Goal: Find specific page/section: Find specific page/section

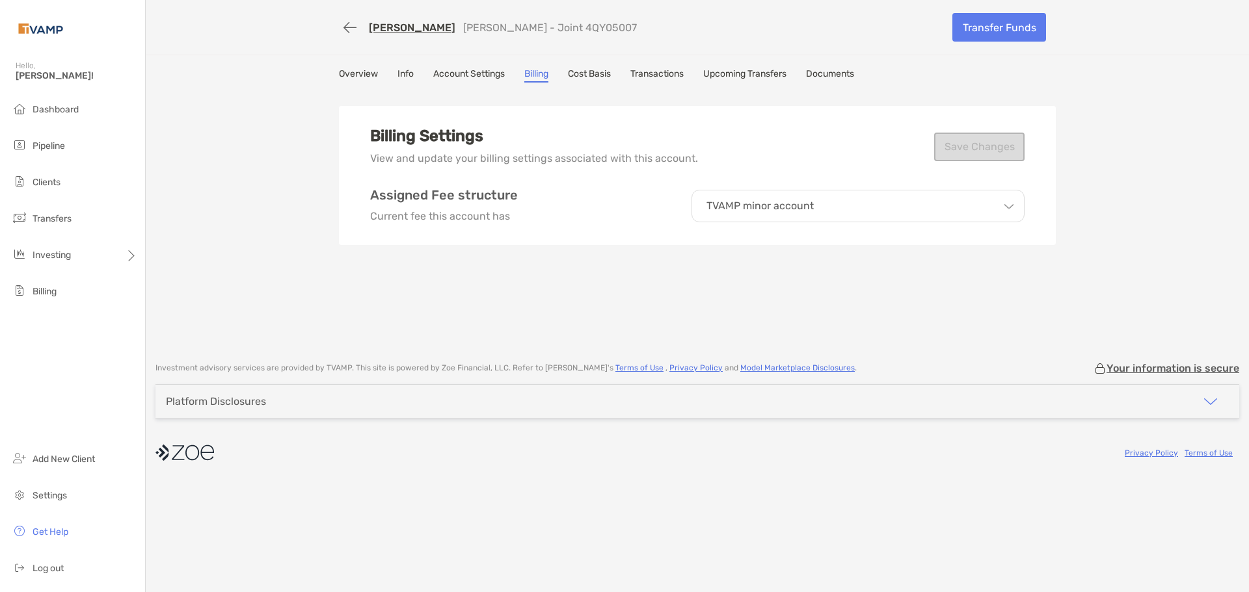
click at [40, 153] on li "Pipeline" at bounding box center [72, 146] width 145 height 26
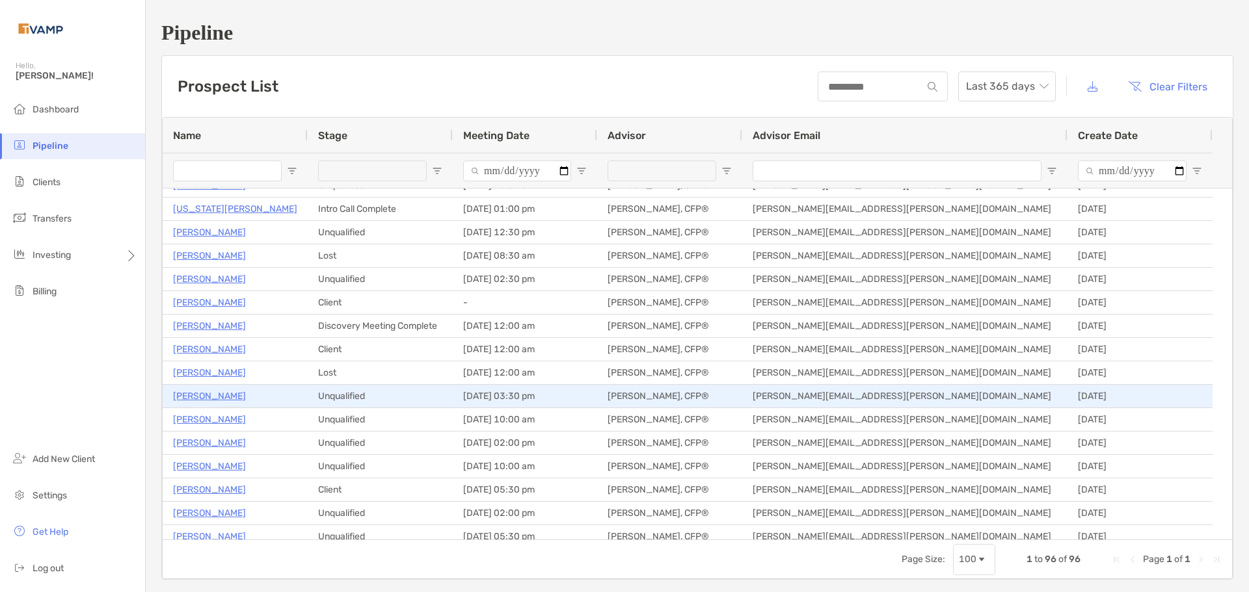
scroll to position [260, 0]
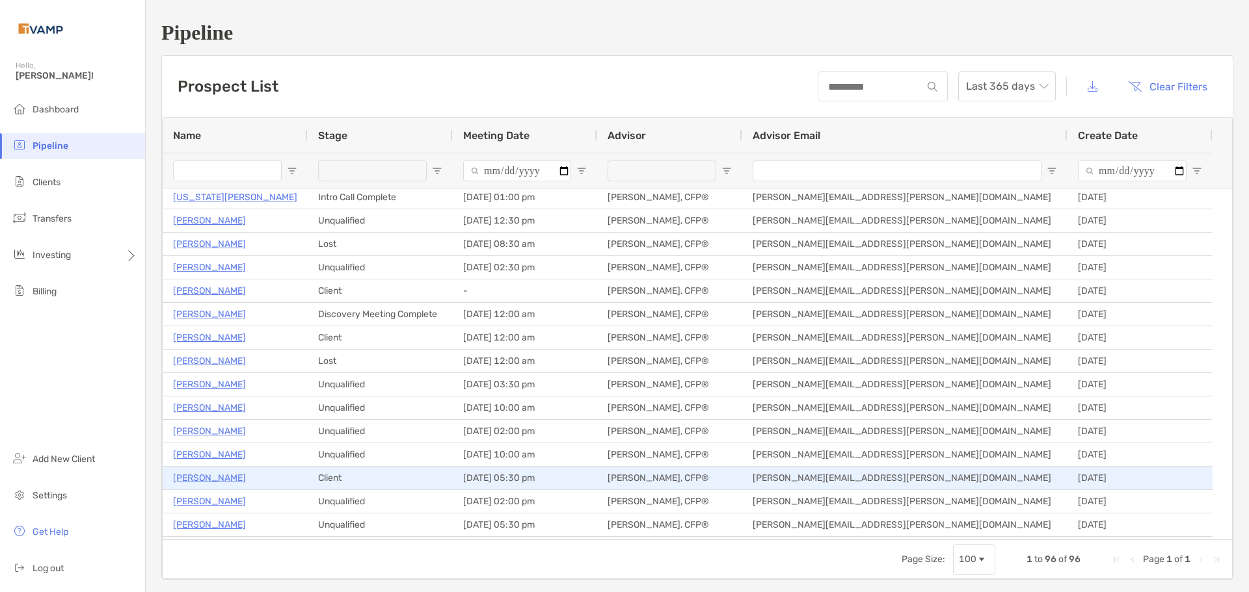
click at [191, 480] on p "[PERSON_NAME]" at bounding box center [209, 478] width 73 height 16
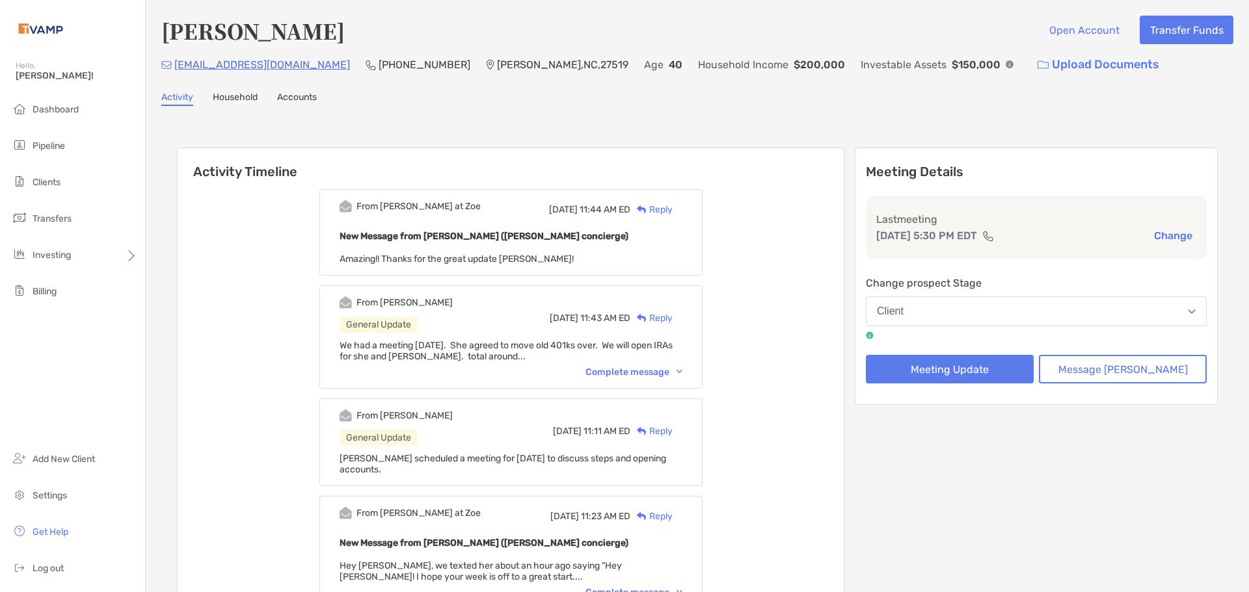
click at [648, 367] on div "Complete message" at bounding box center [633, 372] width 97 height 11
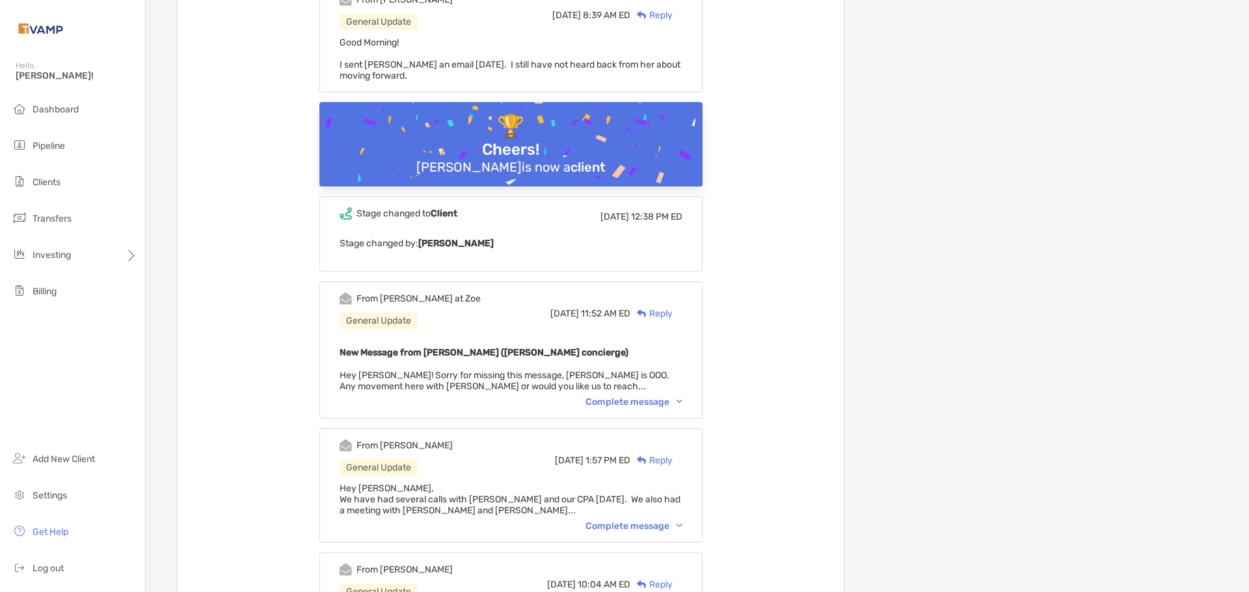
scroll to position [976, 0]
